Goal: Navigation & Orientation: Find specific page/section

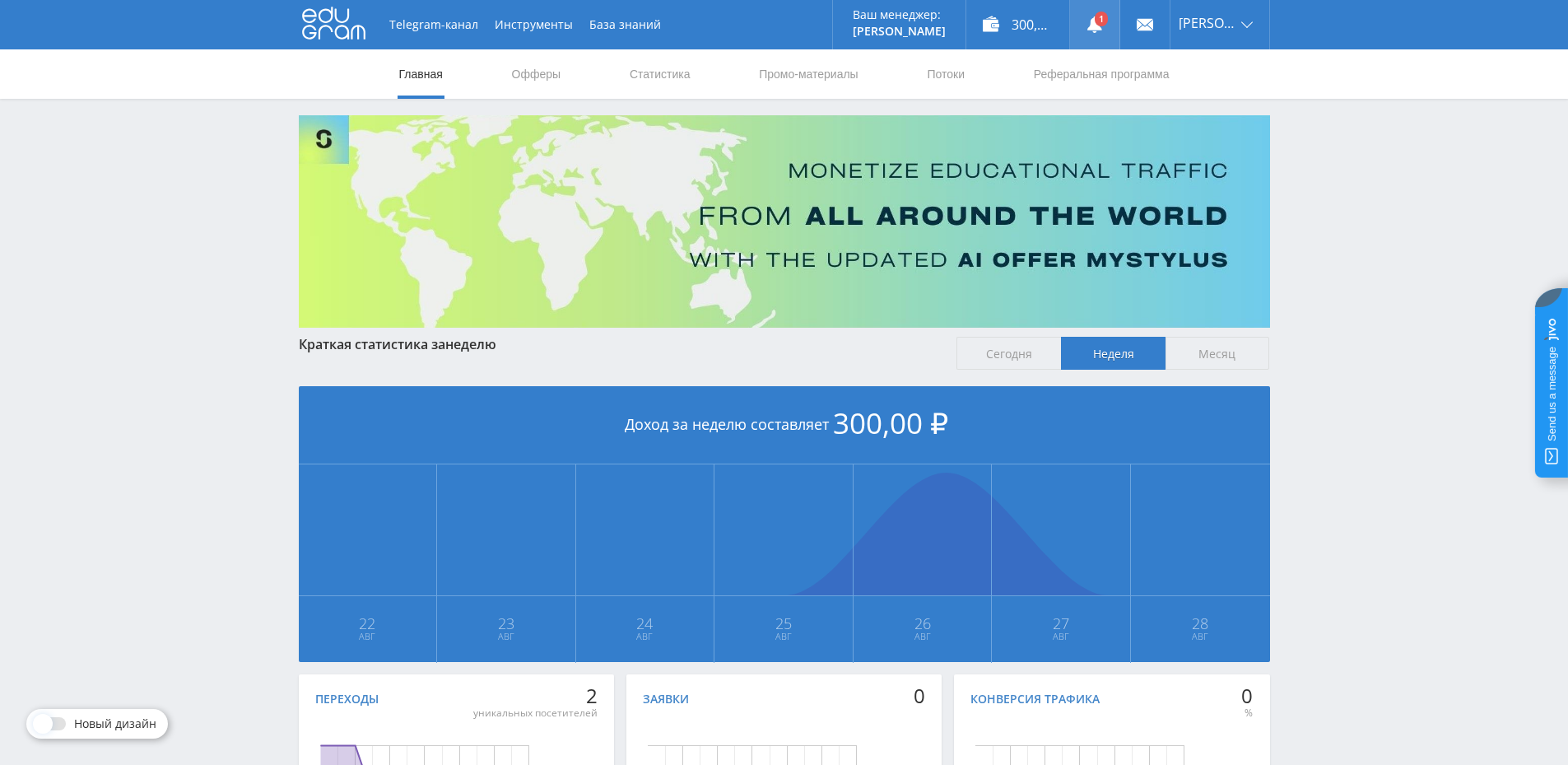
click at [1114, 21] on link at bounding box center [1095, 25] width 49 height 49
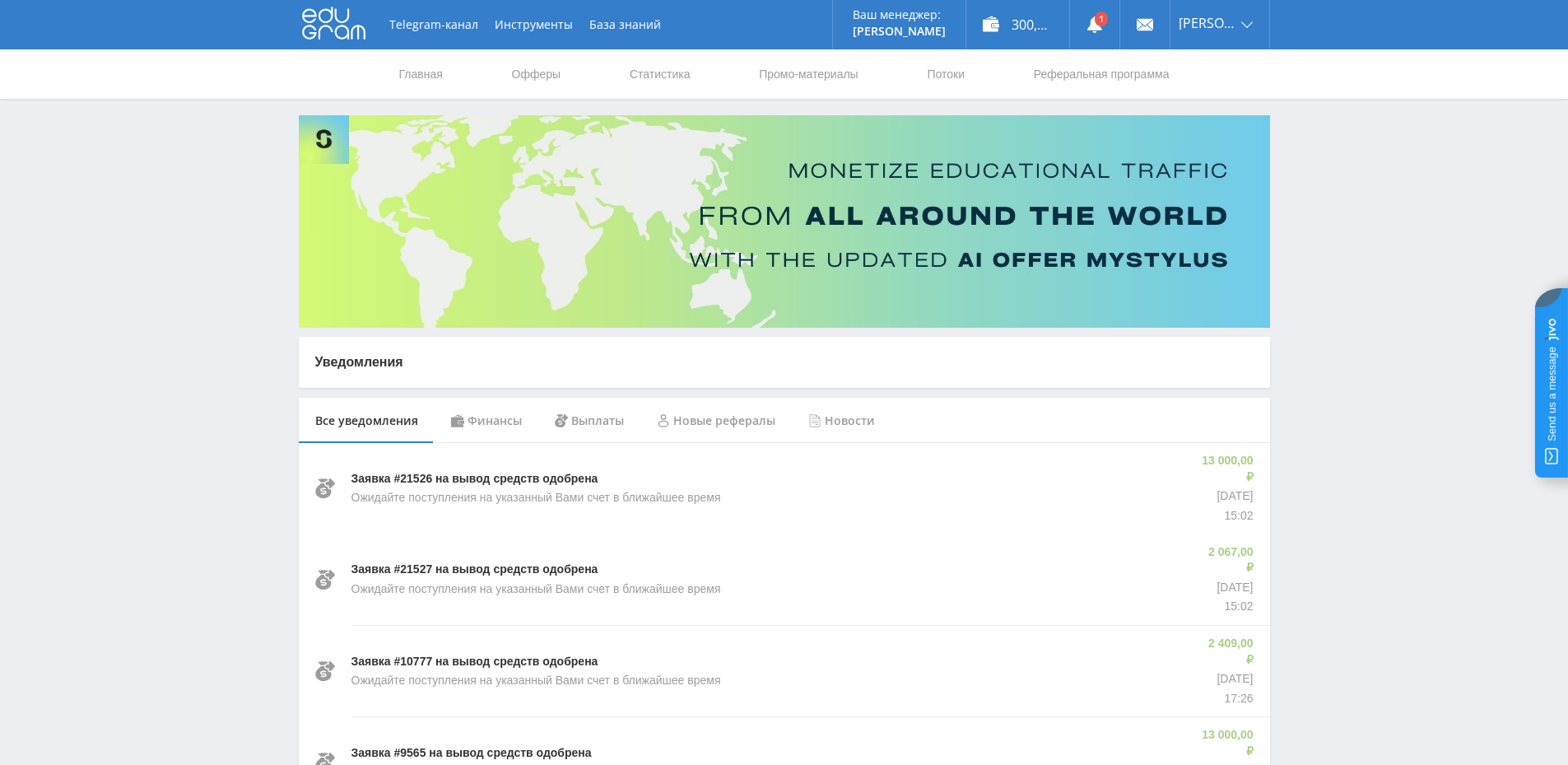
click at [327, 31] on icon at bounding box center [334, 23] width 64 height 33
